Goal: Task Accomplishment & Management: Use online tool/utility

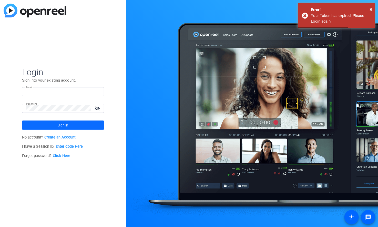
type input "[EMAIL_ADDRESS][DOMAIN_NAME]"
click at [55, 124] on span at bounding box center [63, 125] width 82 height 12
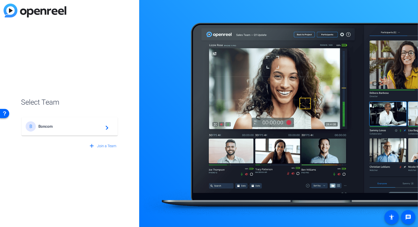
click at [75, 126] on span "Boncom" at bounding box center [70, 126] width 64 height 5
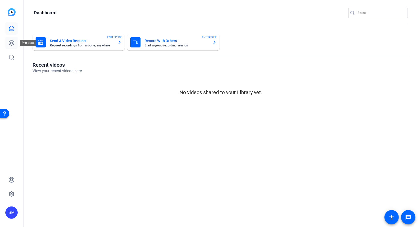
click at [10, 41] on icon at bounding box center [11, 42] width 5 height 5
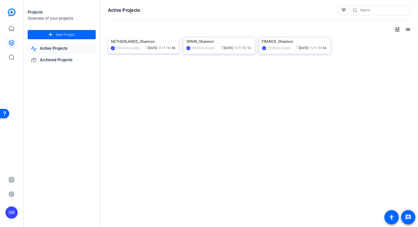
click at [128, 51] on div "[PERSON_NAME]" at bounding box center [127, 48] width 23 height 5
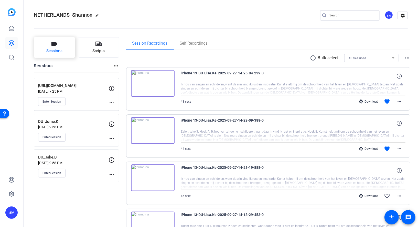
click at [51, 49] on span "Sessions" at bounding box center [54, 51] width 16 height 6
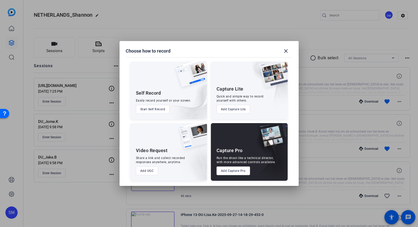
click at [234, 169] on button "Add Capture Pro" at bounding box center [234, 170] width 34 height 9
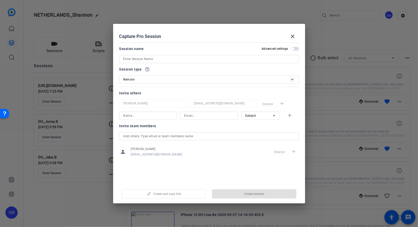
click at [154, 58] on input at bounding box center [209, 59] width 172 height 6
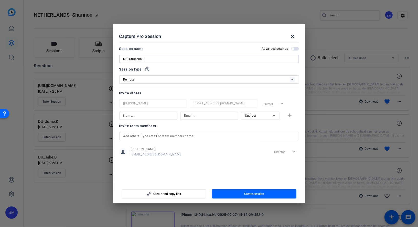
type input "DU_Graciella.R"
click at [294, 49] on span "button" at bounding box center [295, 49] width 8 height 4
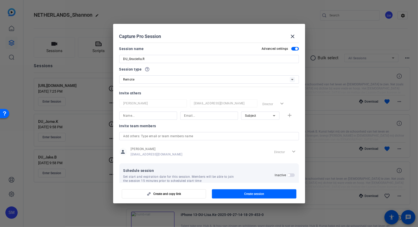
scroll to position [9, 0]
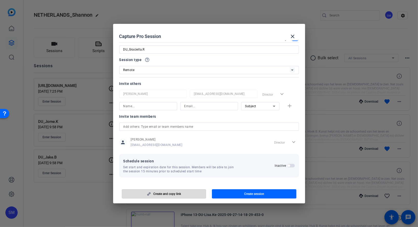
click at [173, 192] on span "Create and copy link" at bounding box center [167, 194] width 28 height 4
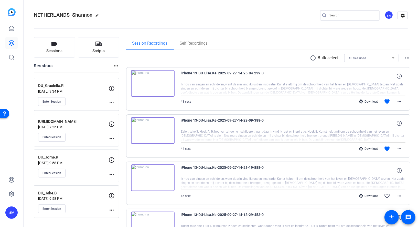
click at [81, 89] on p "[DATE] 9:34 PM" at bounding box center [73, 91] width 70 height 4
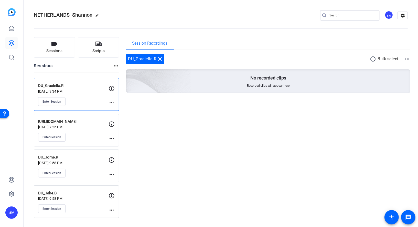
click at [109, 104] on mat-icon "more_horiz" at bounding box center [112, 103] width 6 height 6
click at [118, 110] on span "Edit Session" at bounding box center [124, 110] width 23 height 6
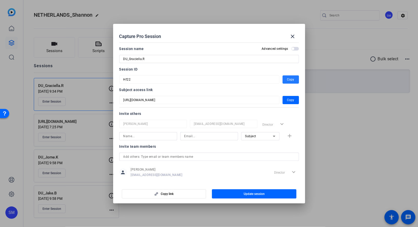
click at [287, 78] on span "Copy" at bounding box center [290, 79] width 7 height 6
